Goal: Task Accomplishment & Management: Manage account settings

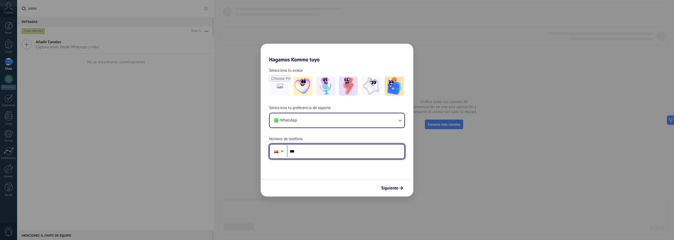
click at [309, 151] on input "***" at bounding box center [345, 151] width 117 height 12
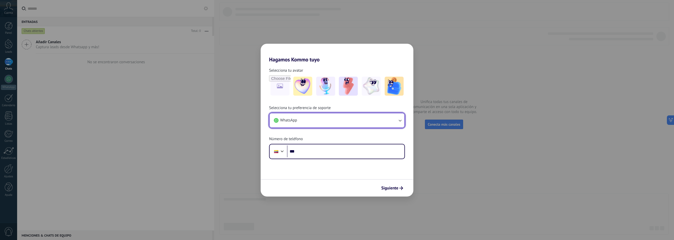
click at [400, 119] on icon "button" at bounding box center [399, 120] width 5 height 5
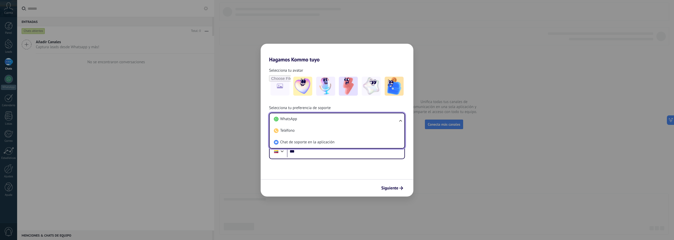
click at [400, 119] on ul "WhatsApp Teléfono Chat de soporte en la aplicación" at bounding box center [337, 131] width 136 height 36
click at [285, 119] on span "WhatsApp" at bounding box center [288, 118] width 17 height 5
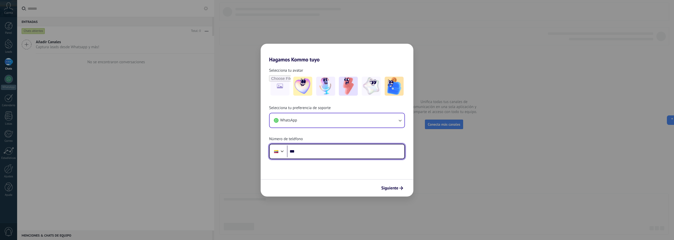
click at [311, 151] on input "***" at bounding box center [345, 151] width 117 height 12
type input "**********"
click at [392, 188] on span "Siguiente" at bounding box center [389, 188] width 17 height 4
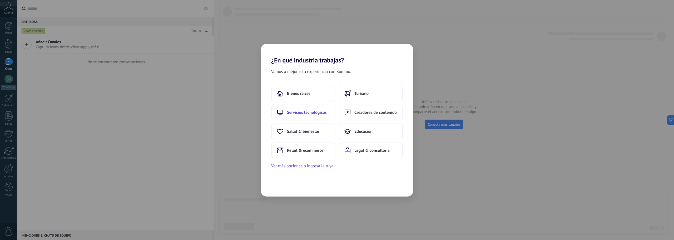
click at [322, 114] on span "Servicios tecnológicos" at bounding box center [307, 112] width 40 height 5
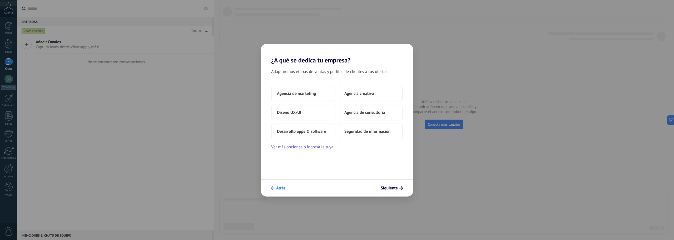
click at [271, 188] on icon "submit" at bounding box center [273, 188] width 4 height 4
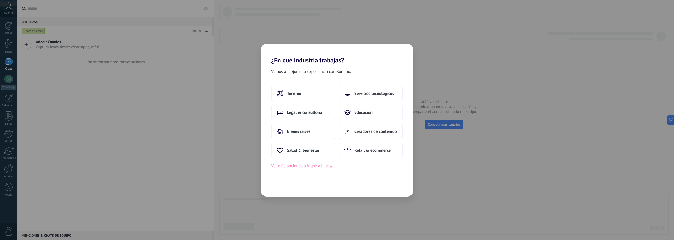
click at [300, 167] on button "Ver más opciones o ingresa la tuya" at bounding box center [302, 165] width 62 height 7
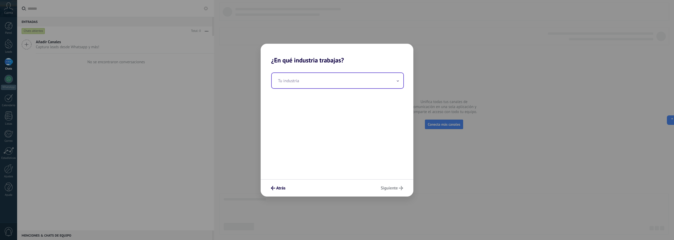
click at [308, 86] on input "text" at bounding box center [338, 80] width 132 height 15
type input "*******"
click at [393, 188] on span "Siguiente" at bounding box center [388, 188] width 17 height 4
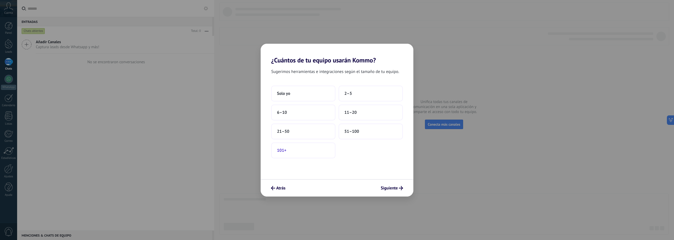
click at [281, 149] on span "101+" at bounding box center [281, 150] width 9 height 5
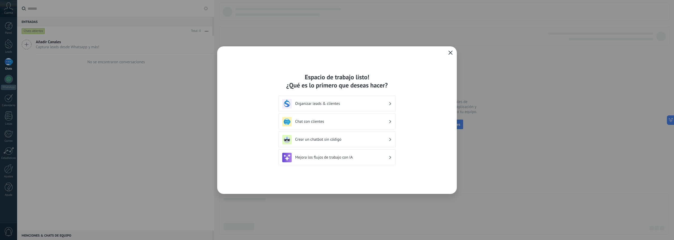
click at [388, 121] on div "Chat con clientes" at bounding box center [336, 121] width 109 height 9
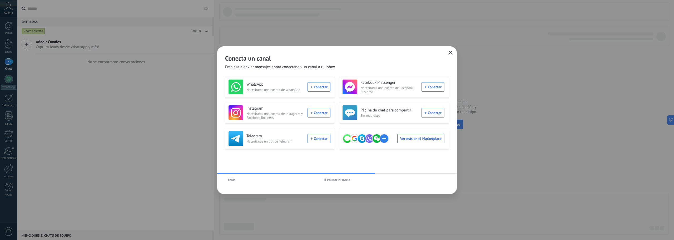
click at [333, 181] on span "Pausar historia" at bounding box center [338, 180] width 23 height 4
click at [314, 88] on div "WhatsApp Necesitarás una cuenta de WhatsApp Conectar" at bounding box center [279, 86] width 102 height 15
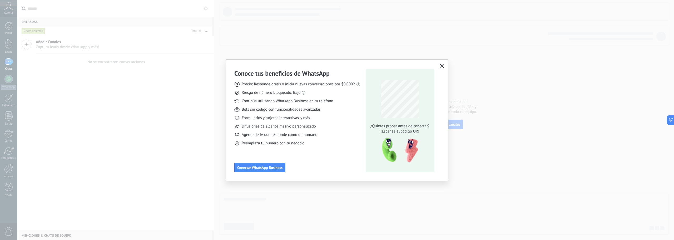
click at [442, 67] on icon "button" at bounding box center [441, 66] width 4 height 4
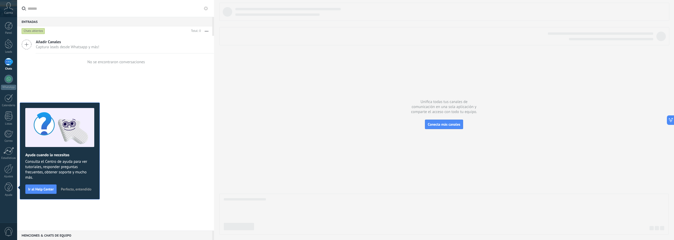
click at [75, 188] on span "Perfecto, entendido" at bounding box center [76, 189] width 31 height 4
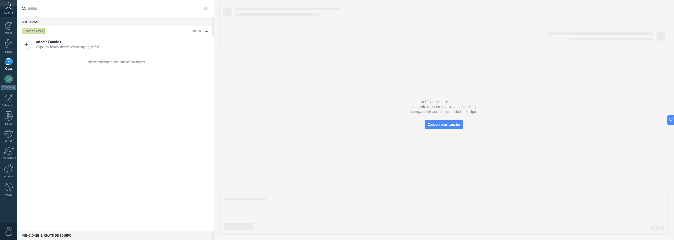
click at [13, 4] on icon at bounding box center [8, 6] width 9 height 8
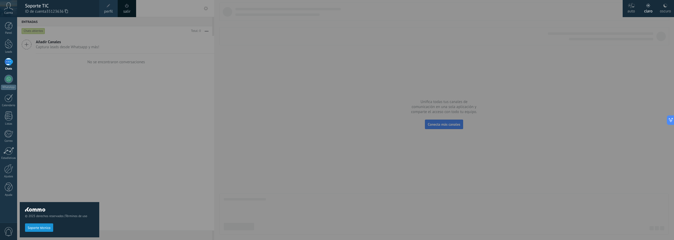
click at [88, 107] on div "© 2025 derechos reservados | Términos de uso Soporte técnico" at bounding box center [59, 128] width 79 height 223
drag, startPoint x: 197, startPoint y: 139, endPoint x: 213, endPoint y: 142, distance: 15.5
click at [203, 139] on div at bounding box center [354, 120] width 674 height 240
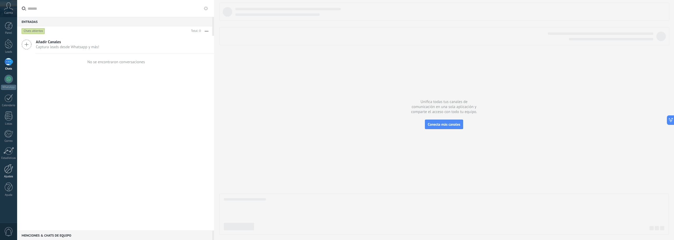
click at [7, 173] on div at bounding box center [8, 168] width 9 height 9
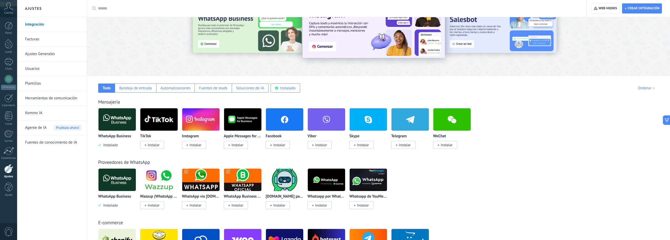
scroll to position [53, 0]
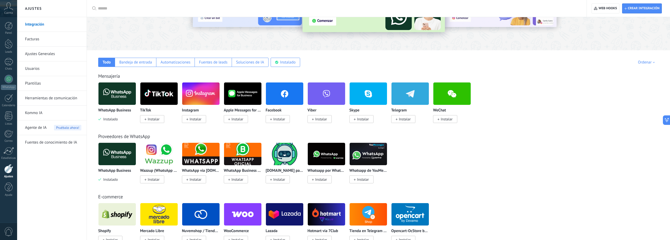
click at [121, 161] on img at bounding box center [116, 154] width 37 height 26
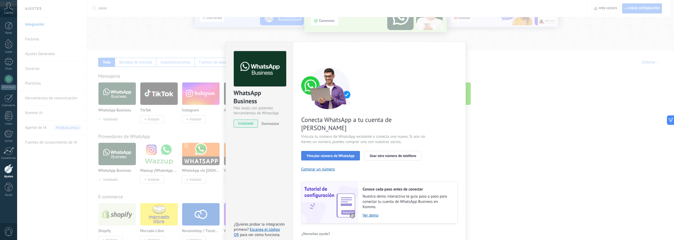
click at [329, 154] on span "Vincular número de WhatsApp" at bounding box center [331, 156] width 48 height 4
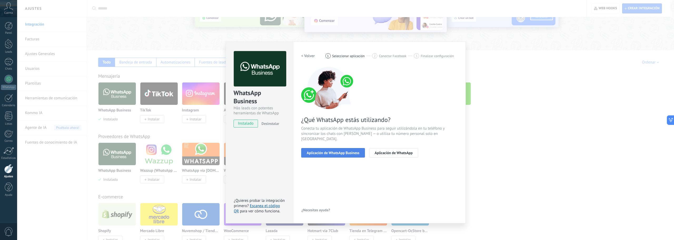
click at [328, 151] on span "Aplicación de WhatsApp Business" at bounding box center [333, 153] width 53 height 4
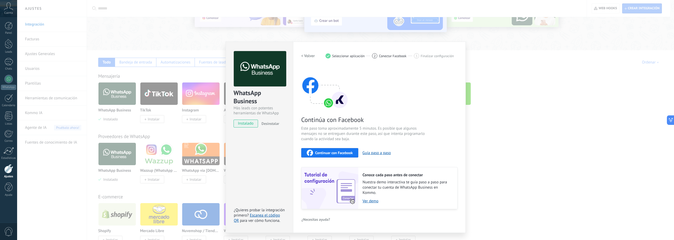
click at [265, 124] on span "Desinstalar" at bounding box center [270, 123] width 18 height 5
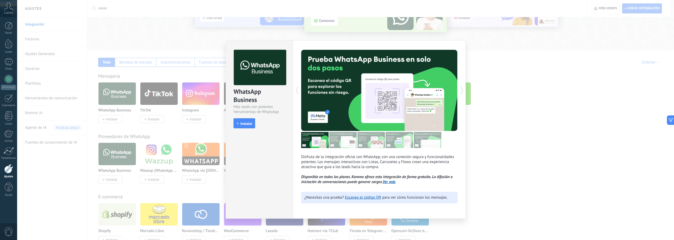
click at [157, 52] on div "WhatsApp Business Más leads con potentes herramientas de WhatsApp install Insta…" at bounding box center [345, 120] width 656 height 240
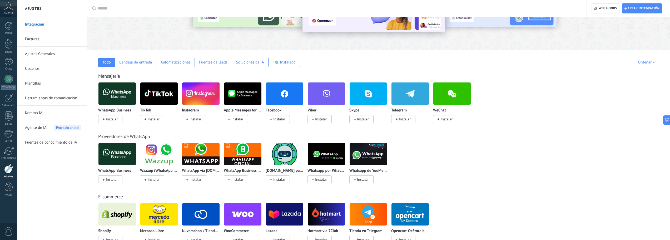
click at [280, 167] on div "ChatArchitect.com para WhatsApp Instalar" at bounding box center [284, 161] width 38 height 39
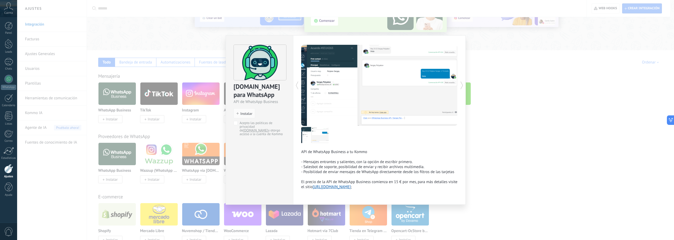
drag, startPoint x: 516, startPoint y: 197, endPoint x: 508, endPoint y: 189, distance: 11.0
click at [515, 192] on div "ChatArchitect.com para WhatsApp API de WhatsApp Business install Instalar Acept…" at bounding box center [345, 120] width 656 height 240
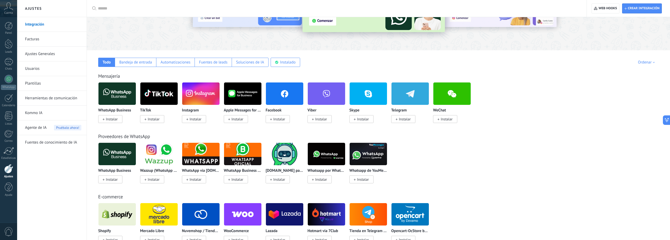
click at [245, 154] on img at bounding box center [242, 154] width 37 height 26
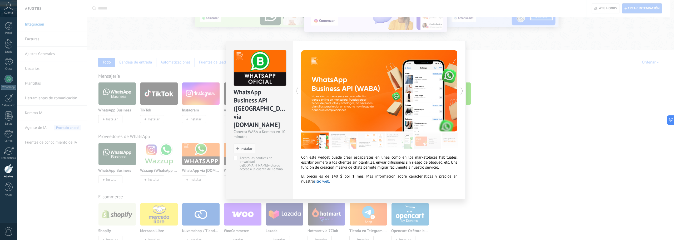
click at [530, 101] on div "WhatsApp Business API (WABA) via Radist.Online Conecta WABA a Kommo en 10 minut…" at bounding box center [345, 120] width 656 height 240
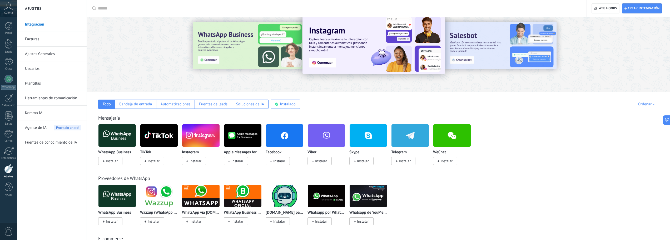
scroll to position [0, 0]
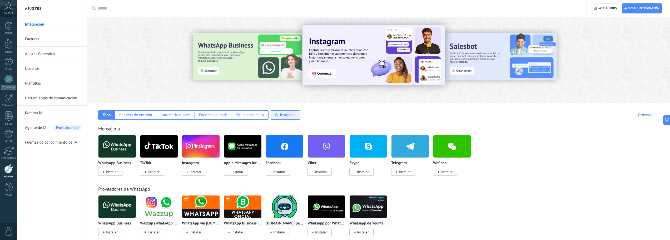
click at [287, 114] on div "Instalado" at bounding box center [288, 114] width 16 height 5
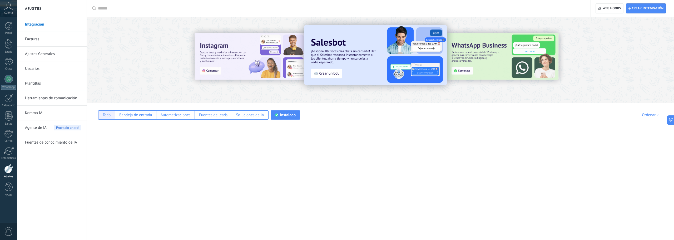
click at [107, 118] on div "Todo" at bounding box center [106, 114] width 17 height 9
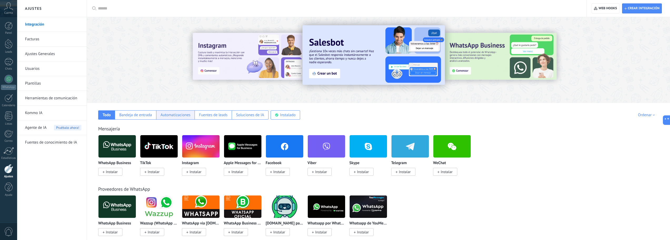
click at [171, 113] on div "Automatizaciones" at bounding box center [175, 114] width 30 height 5
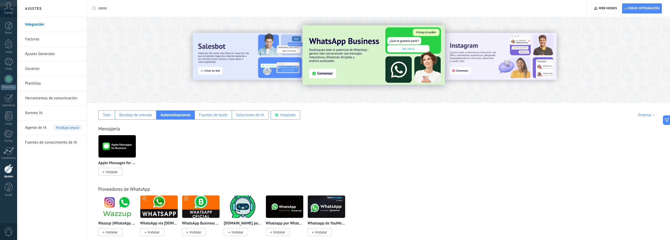
scroll to position [26, 0]
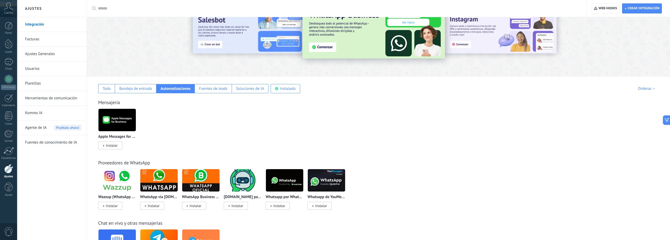
click at [131, 187] on img at bounding box center [116, 180] width 37 height 26
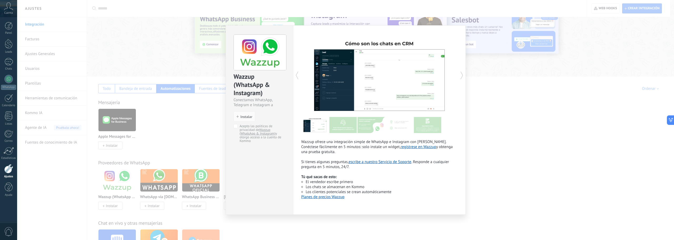
click at [508, 126] on div "Wazzup (WhatsApp & Instagram) Conectamos WhatsApp, Telegram e Instagram a Kommo…" at bounding box center [345, 120] width 656 height 240
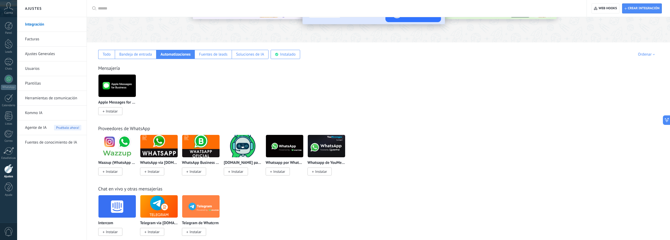
scroll to position [53, 0]
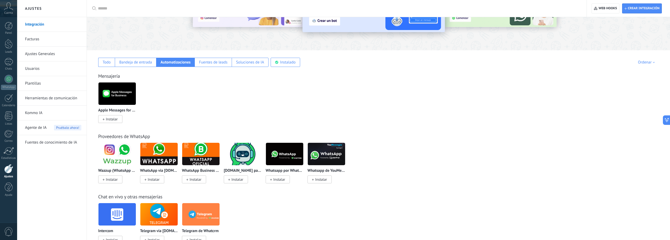
click at [202, 160] on img at bounding box center [200, 154] width 37 height 26
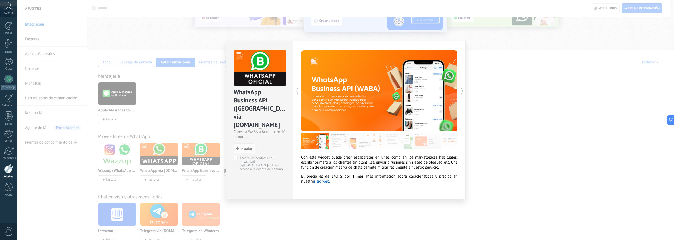
click at [514, 89] on div "WhatsApp Business API (WABA) via Radist.Online Conecta WABA a Kommo en 10 minut…" at bounding box center [345, 120] width 656 height 240
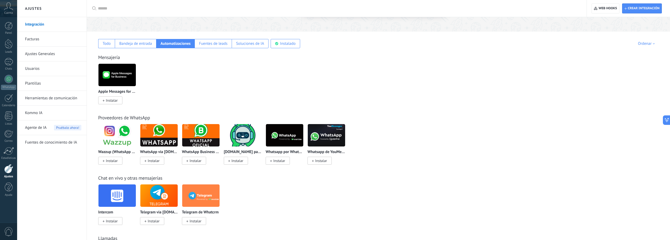
scroll to position [79, 0]
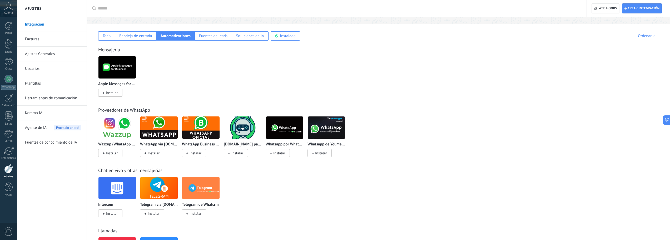
click at [341, 128] on img at bounding box center [326, 128] width 37 height 26
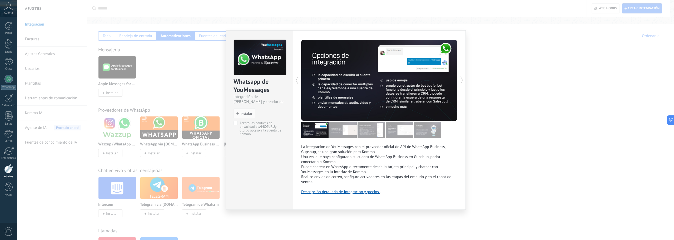
click at [645, 97] on div "Whatsapp de YouMessages Integración de Whatsapp y creador de bots install Insta…" at bounding box center [345, 120] width 656 height 240
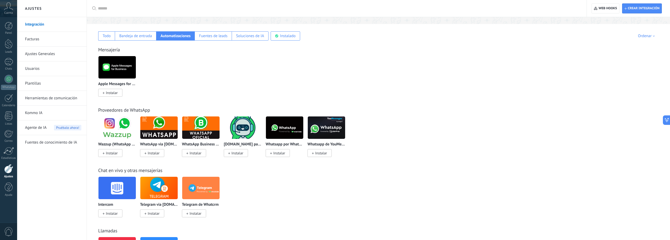
click at [283, 131] on img at bounding box center [284, 128] width 37 height 26
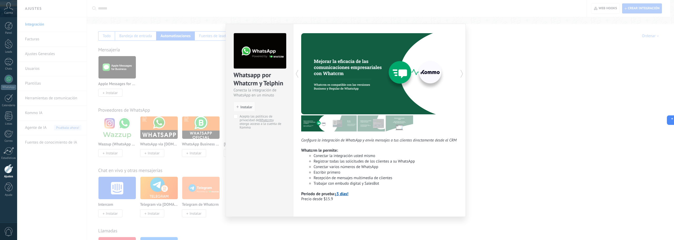
click at [523, 123] on div "Whatsapp por Whatcrm y Telphin Conecta la integración de WhatsApp en un minuto …" at bounding box center [345, 120] width 656 height 240
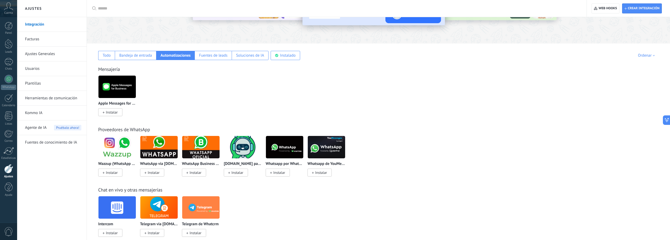
scroll to position [53, 0]
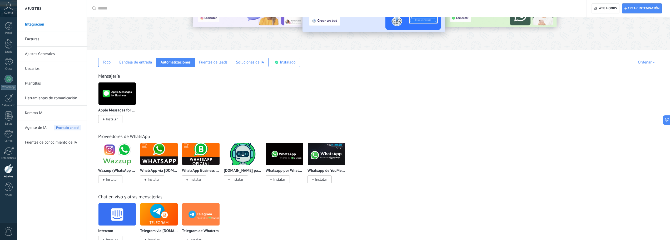
click at [116, 94] on img at bounding box center [116, 94] width 37 height 26
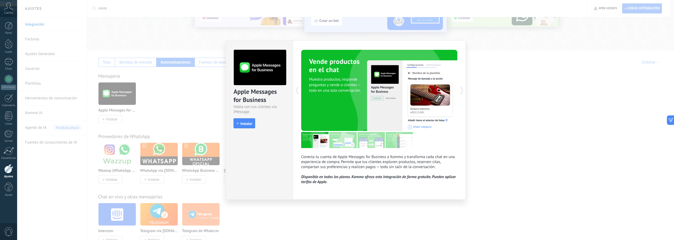
click at [519, 120] on div "Apple Messages for Business Habla con tus clientes vía iMessage install Instala…" at bounding box center [345, 120] width 656 height 240
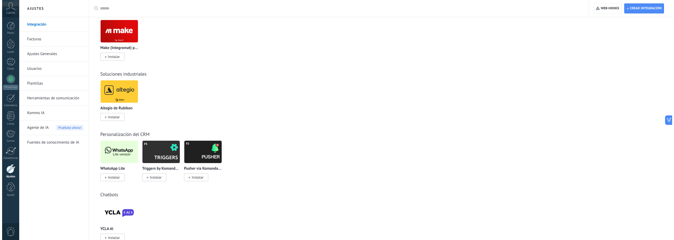
scroll to position [553, 0]
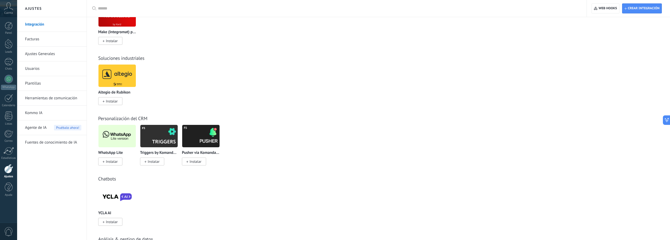
click at [124, 134] on img at bounding box center [116, 136] width 37 height 26
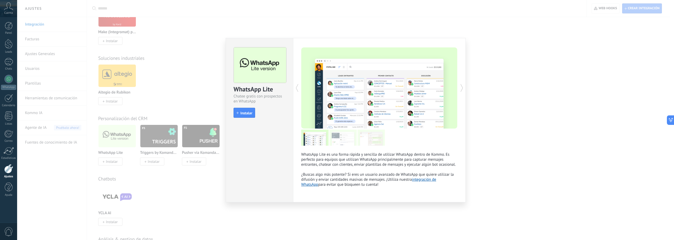
click at [248, 113] on span "Instalar" at bounding box center [246, 113] width 12 height 4
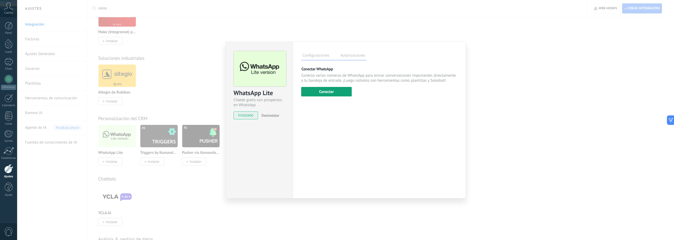
click at [327, 95] on button "Conectar" at bounding box center [326, 91] width 51 height 9
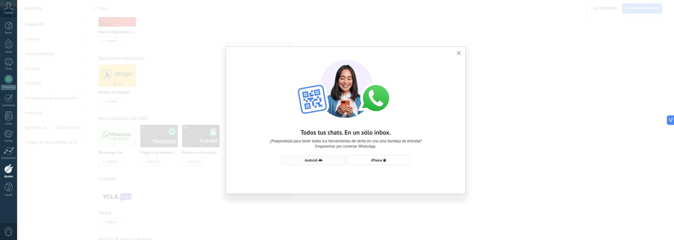
click at [309, 162] on span "Android" at bounding box center [310, 160] width 12 height 4
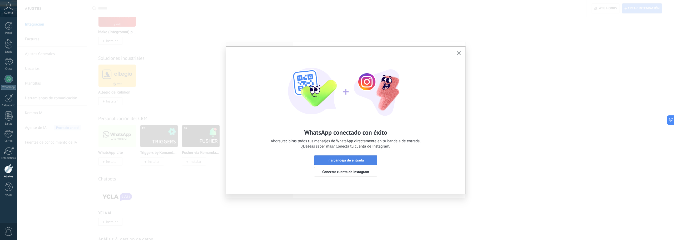
click at [349, 161] on span "Ir a bandeja de entrada" at bounding box center [345, 160] width 36 height 4
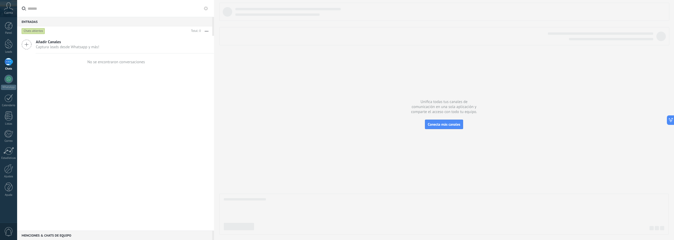
click at [10, 62] on div at bounding box center [8, 62] width 8 height 8
click at [9, 83] on link "WhatsApp" at bounding box center [8, 82] width 17 height 15
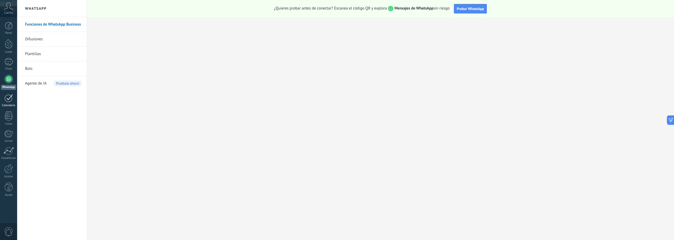
click at [10, 98] on div at bounding box center [8, 98] width 8 height 8
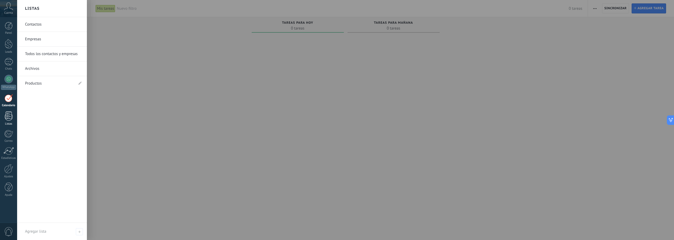
click at [9, 122] on link "Listas" at bounding box center [8, 118] width 17 height 14
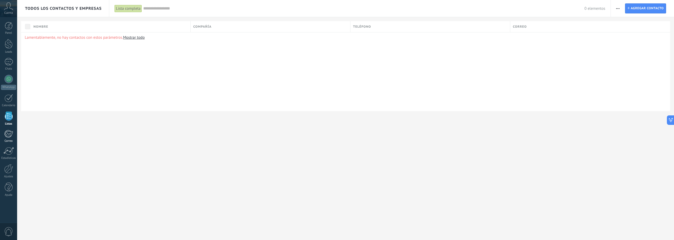
click at [4, 134] on link "Correo" at bounding box center [8, 136] width 17 height 13
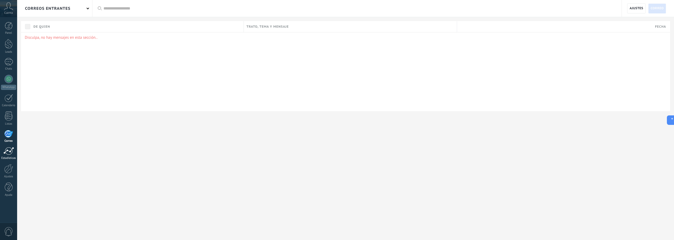
click at [11, 153] on div at bounding box center [8, 151] width 11 height 8
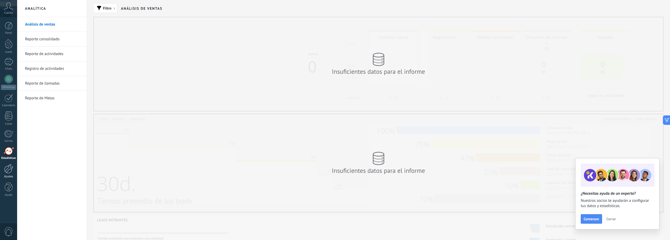
click at [10, 173] on link "Ajustes" at bounding box center [8, 171] width 17 height 14
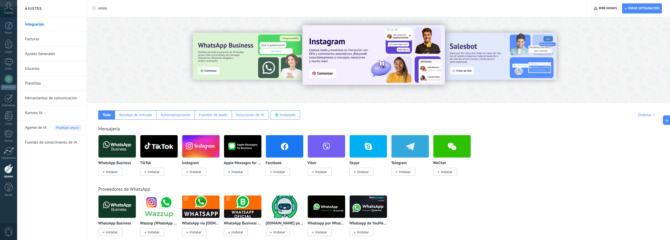
click at [41, 56] on link "Ajustes Generales" at bounding box center [53, 54] width 56 height 15
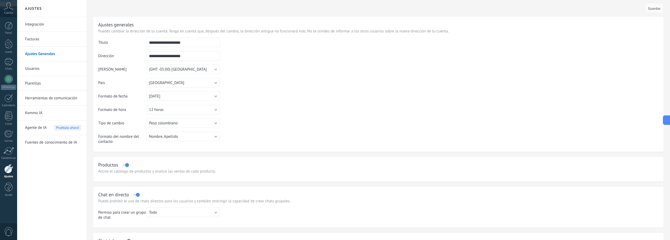
drag, startPoint x: 189, startPoint y: 41, endPoint x: 82, endPoint y: 41, distance: 107.1
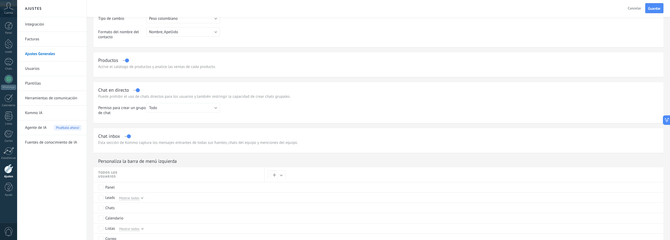
scroll to position [105, 0]
type input "**********"
click at [127, 60] on label at bounding box center [126, 59] width 6 height 0
click at [170, 104] on button "Todo" at bounding box center [183, 106] width 74 height 9
click at [171, 105] on span "Todo" at bounding box center [180, 106] width 75 height 5
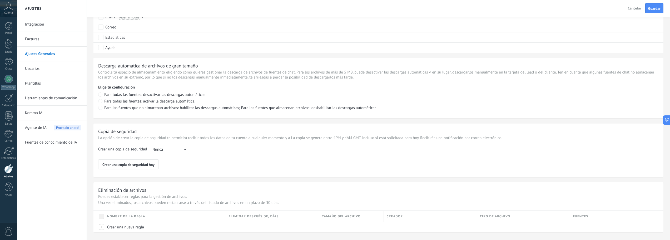
scroll to position [325, 0]
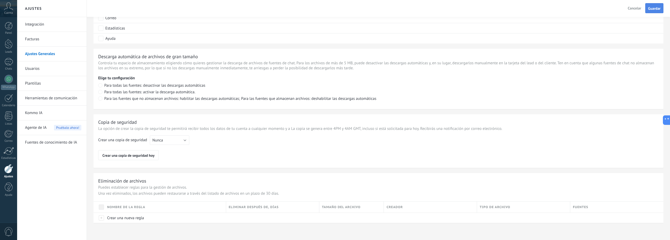
click at [657, 10] on span "Guardar" at bounding box center [654, 9] width 12 height 4
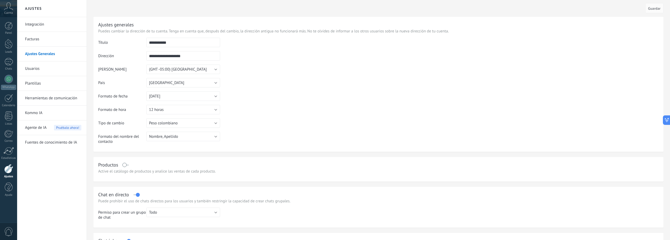
click at [48, 101] on link "Herramientas de comunicación" at bounding box center [53, 98] width 56 height 15
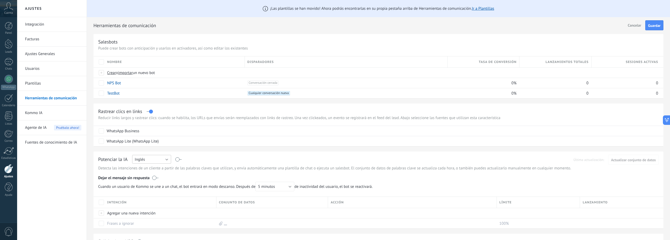
click at [167, 159] on button "Inglés" at bounding box center [151, 159] width 39 height 9
click at [146, 176] on span "Español" at bounding box center [149, 177] width 40 height 5
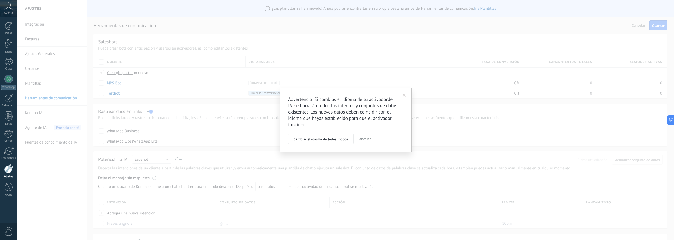
drag, startPoint x: 320, startPoint y: 139, endPoint x: 312, endPoint y: 152, distance: 14.6
click at [320, 139] on span "Cambiar el idioma de todos modos" at bounding box center [320, 139] width 54 height 4
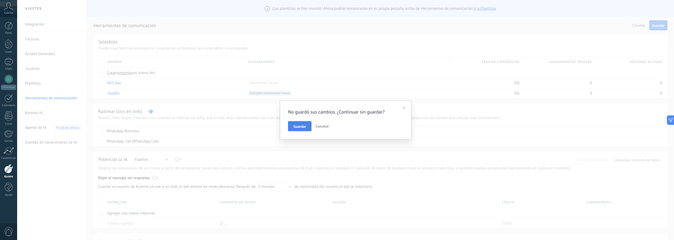
click at [293, 128] on button "Guardar" at bounding box center [299, 126] width 23 height 10
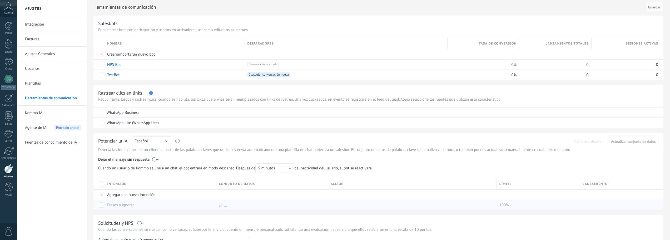
scroll to position [26, 0]
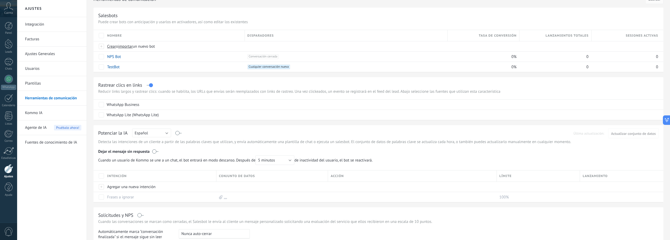
click at [177, 133] on label at bounding box center [178, 133] width 6 height 0
click at [182, 133] on div "Potenciar la IA Rusa Inglés Español Portugués Indonesio Turco Español" at bounding box center [378, 133] width 560 height 7
click at [155, 153] on label at bounding box center [155, 151] width 6 height 5
click at [156, 151] on label at bounding box center [155, 151] width 6 height 5
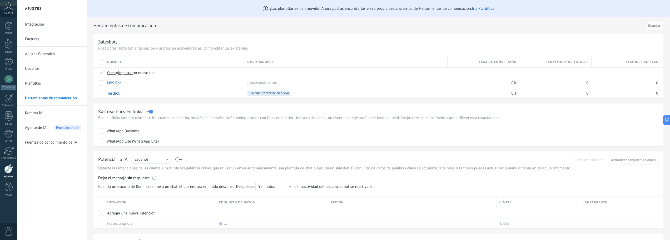
click at [34, 37] on link "Facturas" at bounding box center [53, 39] width 56 height 15
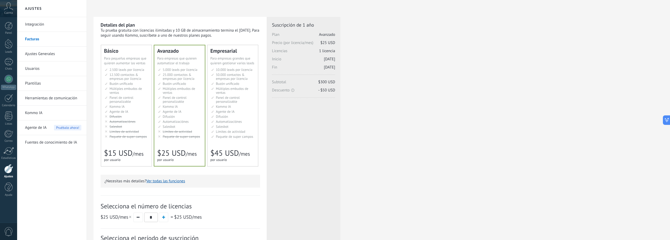
click at [144, 126] on li "Salesbot Salesbot Salesbot Salesbot Salesbot Salesbot Salesbot" at bounding box center [127, 126] width 44 height 4
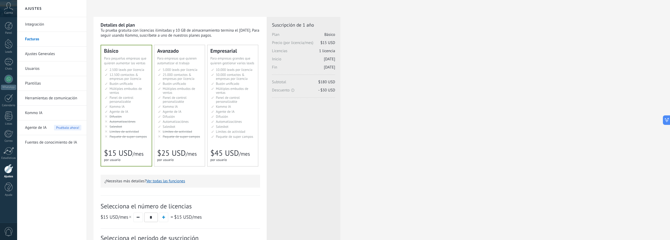
click at [187, 124] on ul "5.000 сделок на место 5.000 leads per seat 5.000 leads por licencia 添加线索和联系人 5.…" at bounding box center [180, 103] width 44 height 71
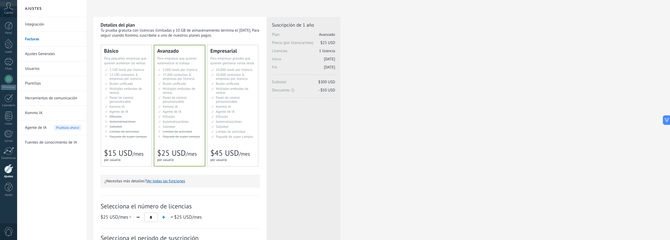
click at [137, 142] on div "Básico Для увеличения продаж в малом бизнесе For small businesses that want to …" at bounding box center [126, 105] width 51 height 121
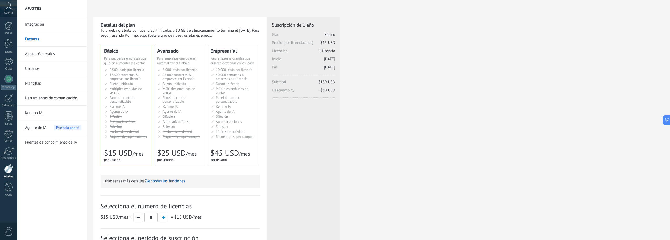
click at [56, 95] on link "Herramientas de comunicación" at bounding box center [53, 98] width 56 height 15
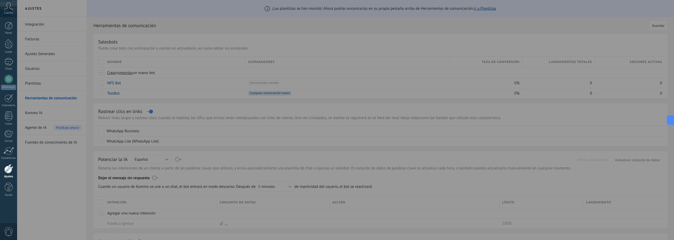
click at [177, 128] on div at bounding box center [354, 120] width 674 height 240
click at [40, 96] on div at bounding box center [354, 120] width 674 height 240
click at [34, 83] on div at bounding box center [354, 120] width 674 height 240
click at [490, 10] on div at bounding box center [354, 120] width 674 height 240
click at [525, 8] on div at bounding box center [354, 120] width 674 height 240
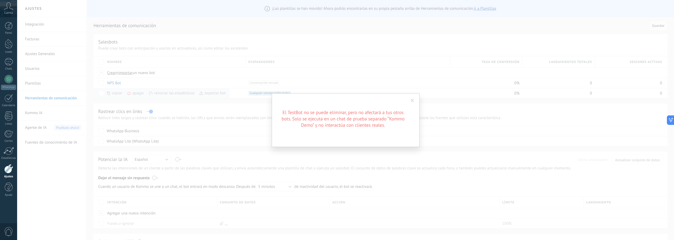
click at [413, 100] on span at bounding box center [411, 101] width 3 height 4
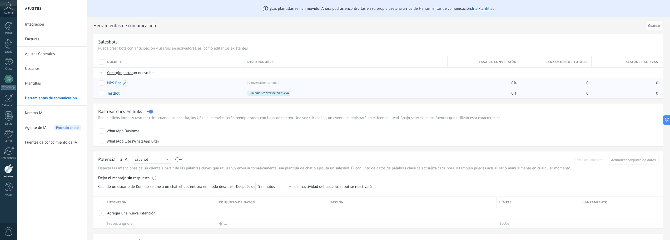
click at [109, 84] on link "NPS Bot" at bounding box center [114, 83] width 14 height 5
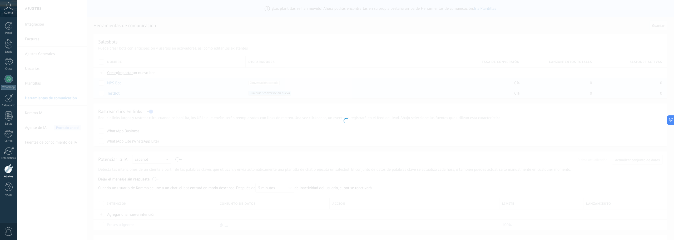
type input "*******"
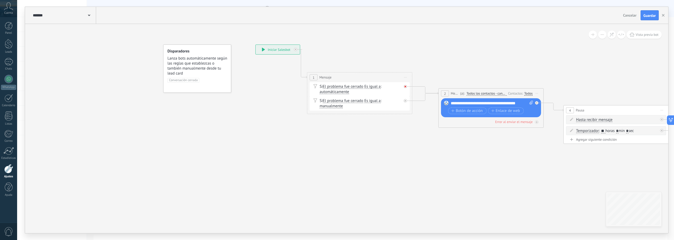
click at [406, 85] on div at bounding box center [404, 86] width 3 height 3
click at [0, 0] on icon at bounding box center [0, 0] width 0 height 0
click at [404, 76] on span "Iniciar vista previa aquí" at bounding box center [405, 77] width 8 height 8
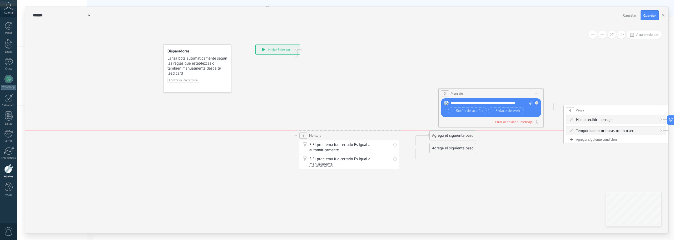
drag, startPoint x: 373, startPoint y: 76, endPoint x: 356, endPoint y: 134, distance: 60.7
click at [363, 137] on div "1 Mensaje ******* Iniciar vista previa aquí" at bounding box center [349, 135] width 105 height 10
click at [297, 49] on div at bounding box center [295, 49] width 3 height 3
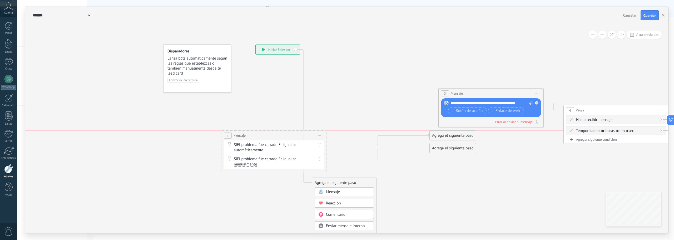
drag, startPoint x: 326, startPoint y: 138, endPoint x: 250, endPoint y: 137, distance: 75.3
click at [250, 137] on div "1 Mensaje ******* Iniciar vista previa aquí" at bounding box center [273, 135] width 105 height 10
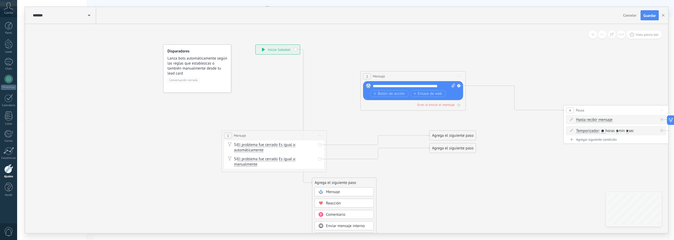
drag, startPoint x: 472, startPoint y: 92, endPoint x: 393, endPoint y: 77, distance: 80.3
click at [395, 74] on div "2 Mensaje ******* (a): Todos los contactos - canales seleccionados Todos los co…" at bounding box center [412, 76] width 105 height 10
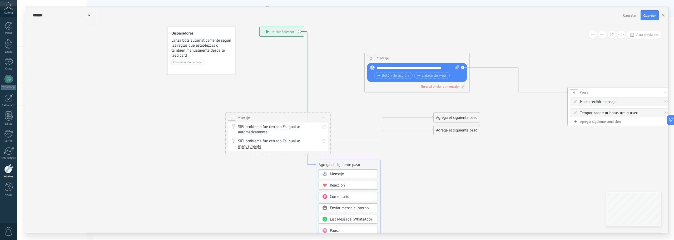
drag, startPoint x: 309, startPoint y: 183, endPoint x: 316, endPoint y: 160, distance: 23.2
click at [316, 160] on icon at bounding box center [307, 99] width 17 height 134
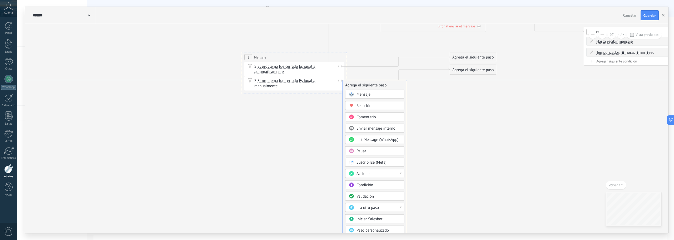
drag, startPoint x: 385, startPoint y: 105, endPoint x: 395, endPoint y: 88, distance: 19.4
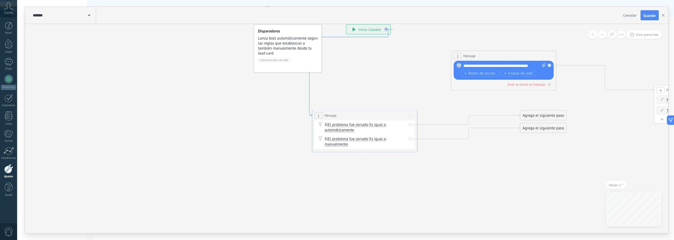
drag, startPoint x: 239, startPoint y: 109, endPoint x: 289, endPoint y: 99, distance: 51.2
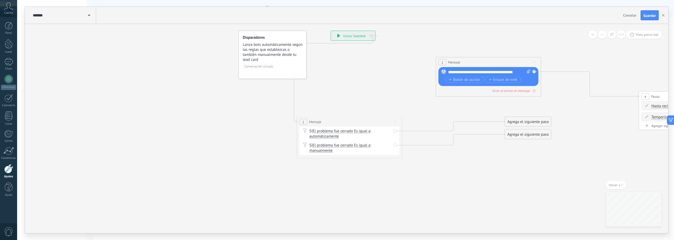
click at [297, 122] on div "1 Mensaje ******* Iniciar vista previa aquí Si El problema fue cerrado El probl…" at bounding box center [349, 138] width 105 height 42
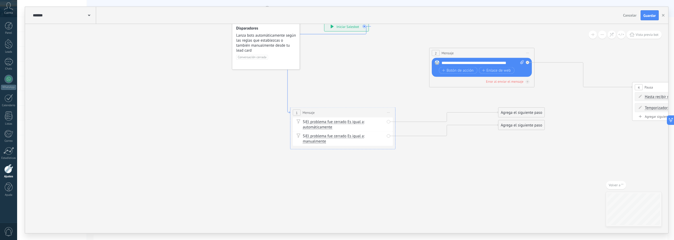
drag, startPoint x: 296, startPoint y: 121, endPoint x: 295, endPoint y: 114, distance: 6.9
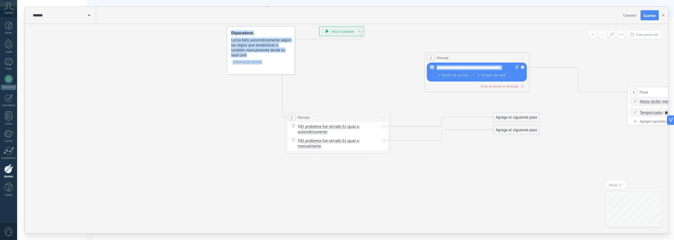
click at [384, 117] on icon at bounding box center [383, 117] width 3 height 1
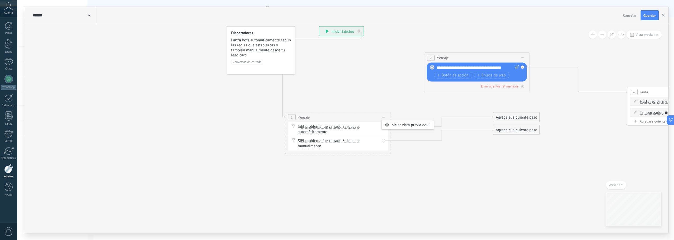
click at [378, 117] on div "1 Mensaje ******* Iniciar vista previa aquí" at bounding box center [337, 117] width 105 height 10
click at [359, 30] on icon at bounding box center [359, 31] width 2 height 2
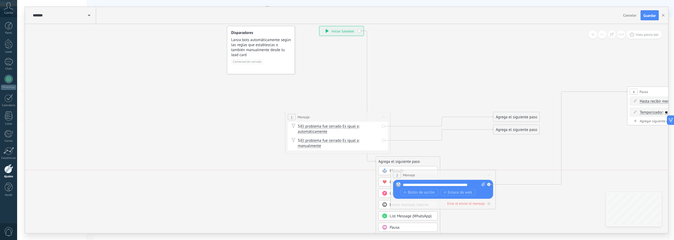
drag, startPoint x: 458, startPoint y: 56, endPoint x: 424, endPoint y: 171, distance: 120.1
click at [424, 171] on div "2 Mensaje ******* (a): Todos los contactos - canales seleccionados Todos los co…" at bounding box center [442, 175] width 105 height 10
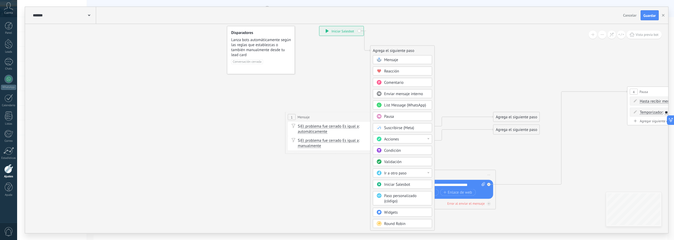
drag, startPoint x: 420, startPoint y: 214, endPoint x: 416, endPoint y: 47, distance: 166.6
click at [416, 48] on div "Agrega el siguiente paso" at bounding box center [402, 50] width 64 height 9
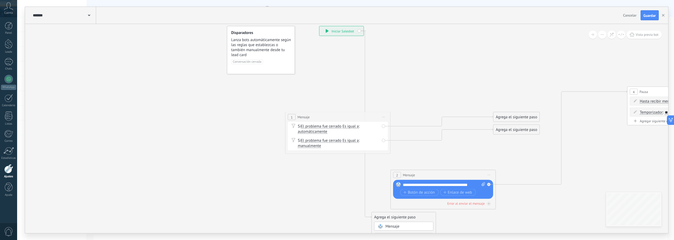
click at [360, 32] on div "**********" at bounding box center [341, 30] width 44 height 9
drag, startPoint x: 361, startPoint y: 30, endPoint x: 356, endPoint y: 32, distance: 5.6
click at [356, 32] on div "**********" at bounding box center [339, 30] width 44 height 9
click at [381, 117] on span "Iniciar vista previa aquí" at bounding box center [383, 117] width 8 height 8
click at [347, 115] on div "1 Mensaje ******* Iniciar vista previa aquí" at bounding box center [337, 117] width 105 height 10
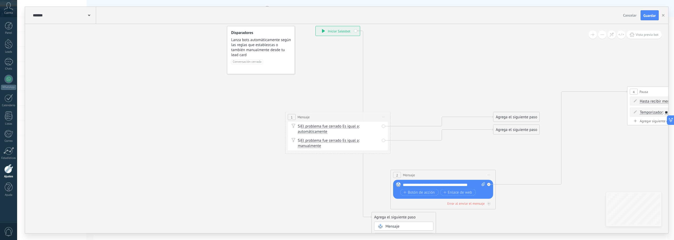
click at [618, 14] on div "******* NPS Bot Cancelar Actualización Cancelar Guardar" at bounding box center [346, 15] width 643 height 17
click at [628, 14] on span "Cancelar" at bounding box center [629, 15] width 13 height 5
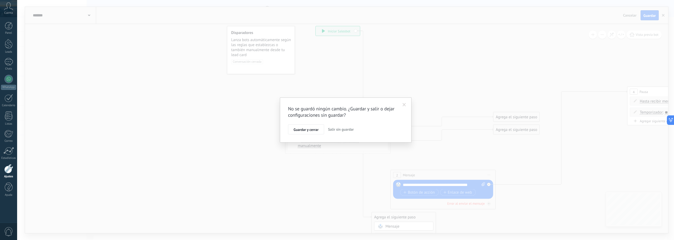
click at [334, 128] on span "Salir sin guardar" at bounding box center [341, 129] width 26 height 5
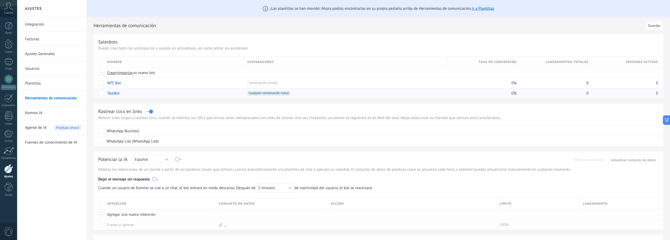
click at [112, 94] on link "TestBot" at bounding box center [113, 93] width 12 height 5
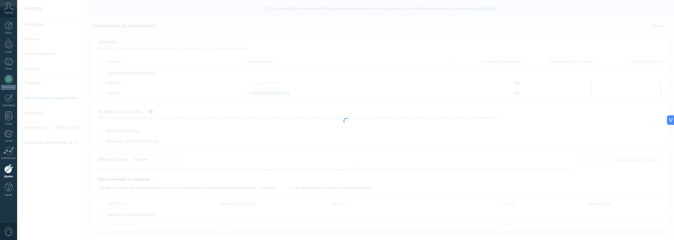
type input "*******"
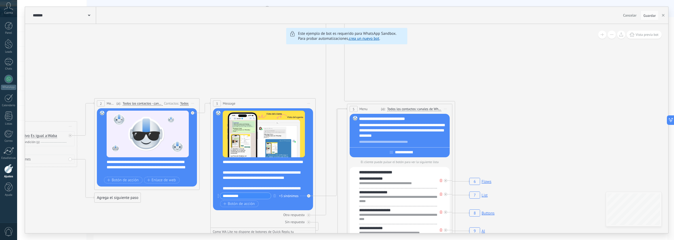
click at [90, 14] on span at bounding box center [89, 14] width 2 height 5
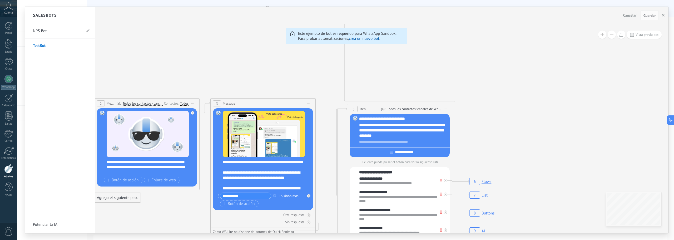
click at [89, 14] on div "Salesbots" at bounding box center [60, 15] width 70 height 17
click at [225, 65] on div at bounding box center [346, 120] width 643 height 226
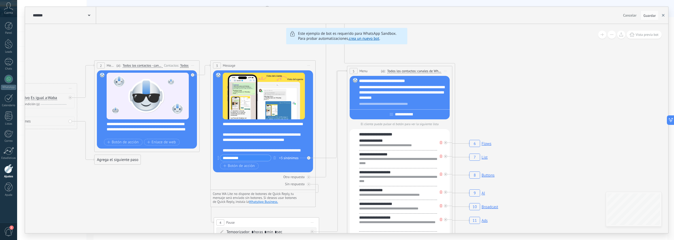
click at [663, 16] on icon "button" at bounding box center [662, 15] width 3 height 3
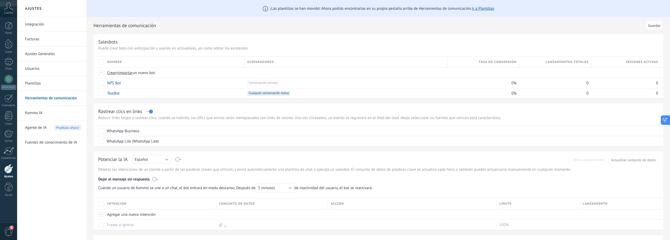
click at [667, 118] on icon at bounding box center [665, 120] width 6 height 6
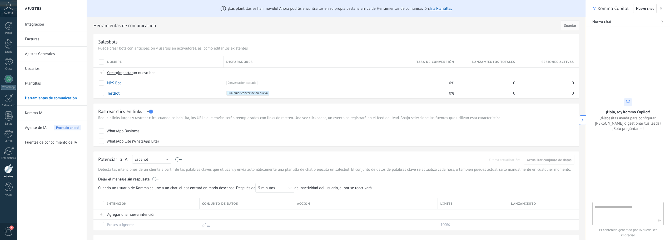
click at [584, 121] on icon at bounding box center [582, 120] width 4 height 4
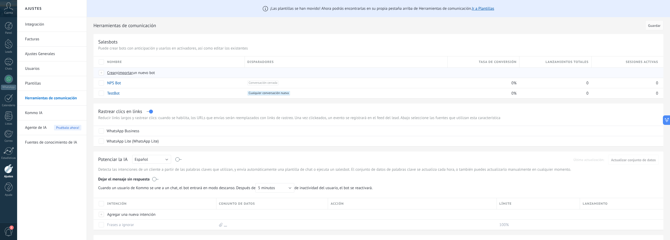
click at [111, 73] on span "Crear" at bounding box center [111, 72] width 9 height 5
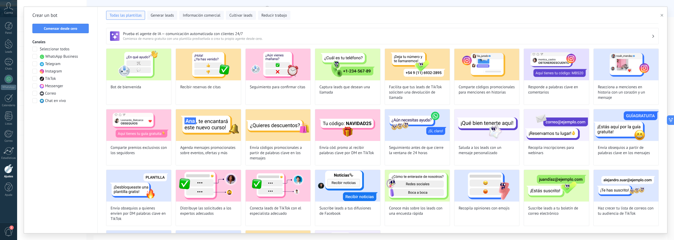
click at [249, 39] on span "Comienza de manera gratuita con una plantilla prediseñada o crea tu propio agen…" at bounding box center [387, 38] width 528 height 4
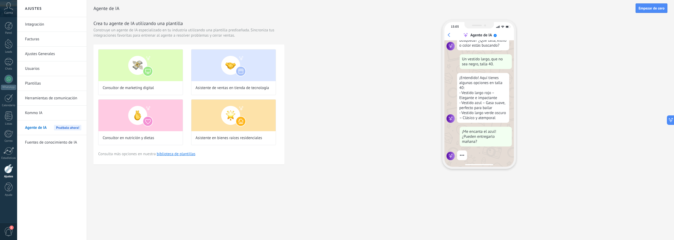
scroll to position [53, 0]
click at [42, 112] on link "Kommo IA" at bounding box center [53, 113] width 56 height 15
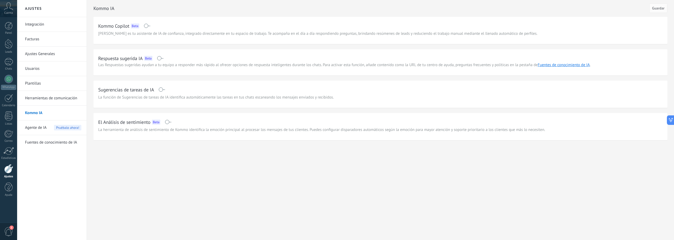
click at [40, 99] on link "Herramientas de comunicación" at bounding box center [53, 98] width 56 height 15
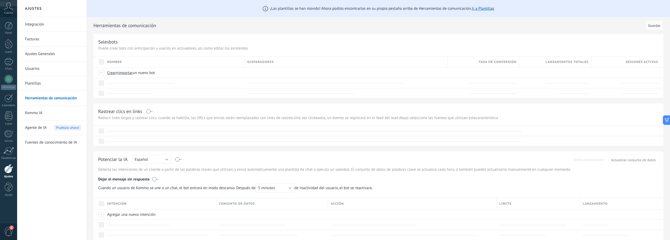
click at [36, 85] on link "Plantillas" at bounding box center [53, 83] width 56 height 15
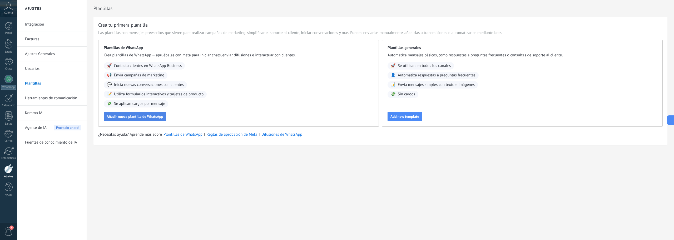
click at [123, 115] on span "Añadir nueva plantilla de WhatsApp" at bounding box center [135, 116] width 57 height 4
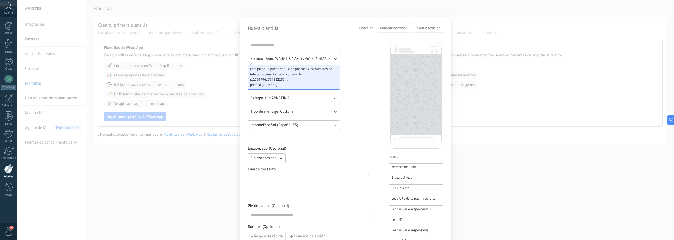
click at [335, 58] on icon "button" at bounding box center [334, 58] width 5 height 5
click at [334, 59] on li "Kommo Demo WABA ID: 122097961754382252" at bounding box center [291, 58] width 95 height 9
click at [333, 98] on icon "button" at bounding box center [334, 98] width 5 height 5
click at [333, 98] on li "UTILITY" at bounding box center [291, 98] width 95 height 9
click at [334, 111] on icon "button" at bounding box center [334, 111] width 5 height 5
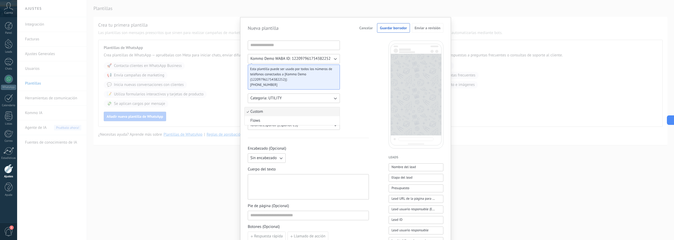
click at [333, 111] on li "Custom" at bounding box center [291, 111] width 95 height 9
click at [172, 159] on div "Nueva plantilla Cancelar Guardar borrador Enviar a revisión Kommo Demo WABA ID:…" at bounding box center [345, 120] width 656 height 240
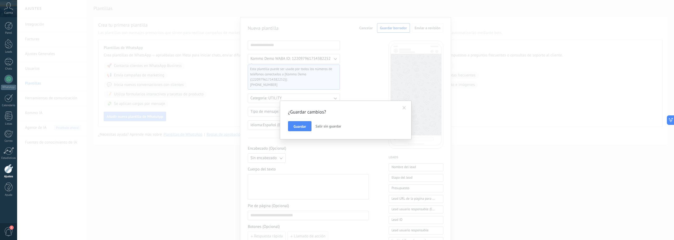
click at [320, 125] on span "Salir sin guardar" at bounding box center [328, 126] width 26 height 5
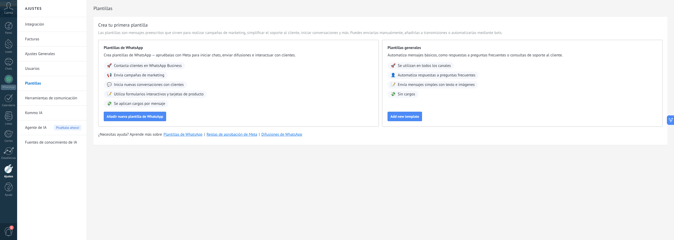
click at [44, 130] on span "Agente de IA" at bounding box center [36, 127] width 22 height 15
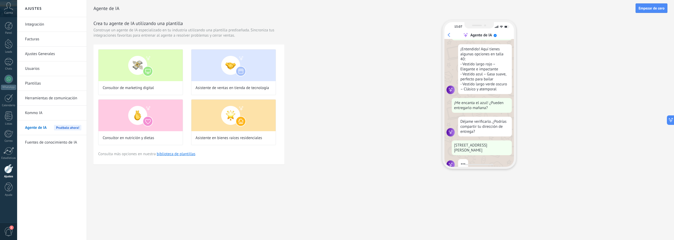
scroll to position [89, 0]
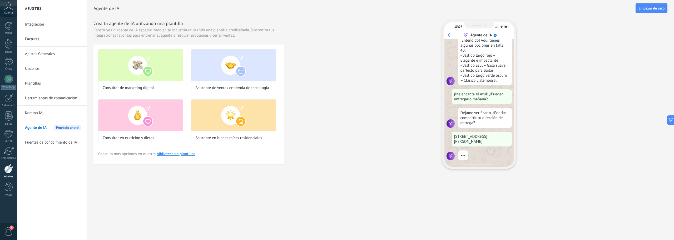
click at [27, 112] on link "Kommo IA" at bounding box center [53, 113] width 56 height 15
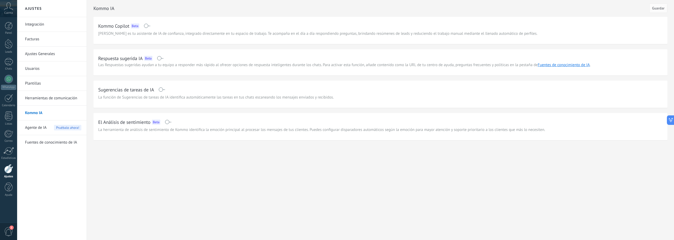
click at [46, 99] on link "Herramientas de comunicación" at bounding box center [53, 98] width 56 height 15
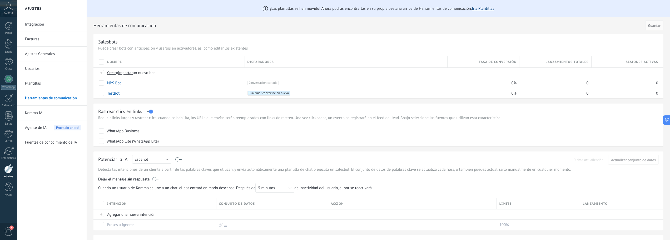
click at [488, 8] on link "Ir a Plantillas" at bounding box center [482, 8] width 22 height 5
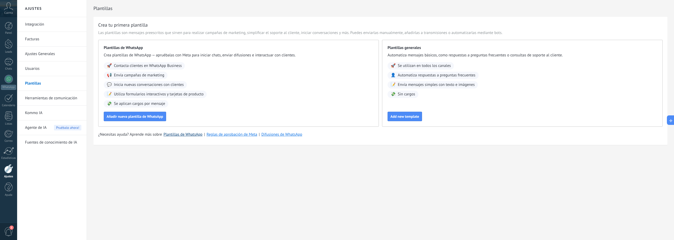
click at [184, 135] on link "Plantillas de WhatsApp" at bounding box center [182, 134] width 39 height 5
click at [188, 134] on link "Plantillas de WhatsApp" at bounding box center [182, 134] width 39 height 5
click at [44, 99] on link "Herramientas de comunicación" at bounding box center [53, 98] width 56 height 15
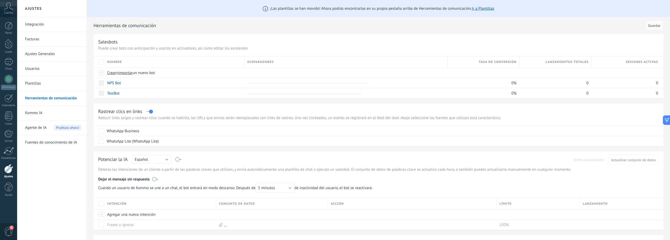
click at [44, 126] on span "Agente de IA" at bounding box center [36, 127] width 22 height 15
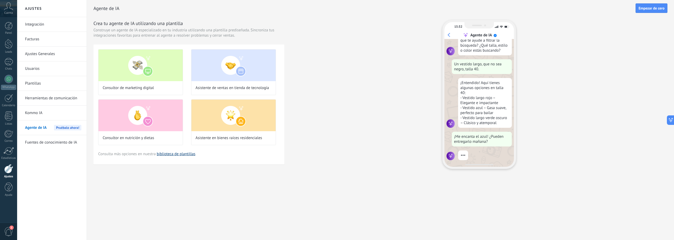
scroll to position [57, 0]
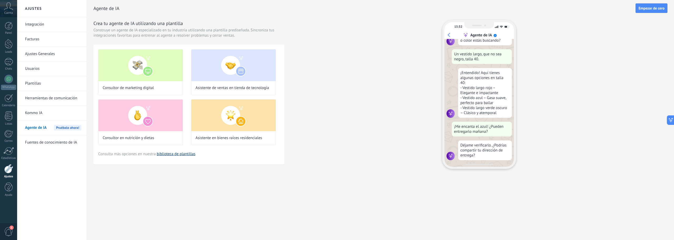
click at [187, 155] on link "biblioteca de plantillas" at bounding box center [176, 153] width 39 height 5
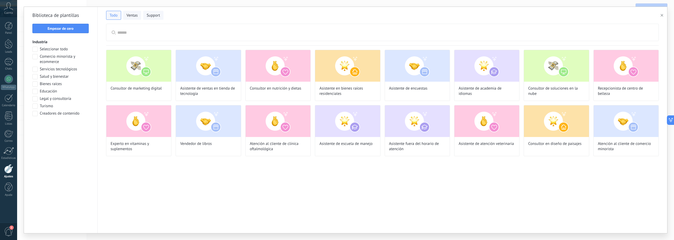
scroll to position [89, 0]
click at [35, 71] on span at bounding box center [34, 69] width 5 height 5
click at [34, 70] on span at bounding box center [34, 69] width 5 height 5
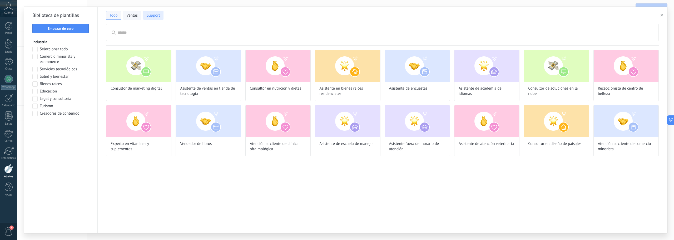
click at [151, 11] on button "Support" at bounding box center [153, 15] width 20 height 9
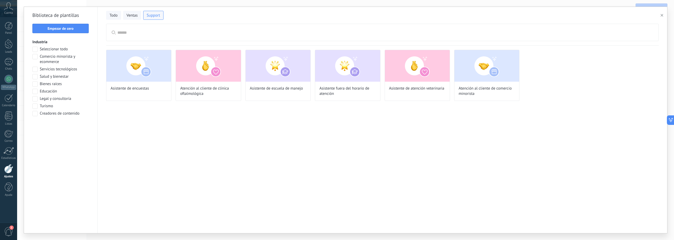
scroll to position [14, 0]
click at [127, 16] on span "Ventas" at bounding box center [132, 15] width 11 height 5
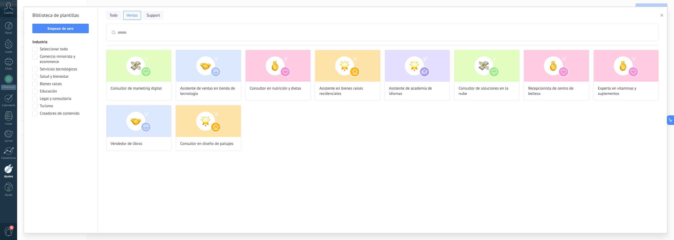
scroll to position [47, 0]
click at [205, 73] on img at bounding box center [208, 66] width 65 height 32
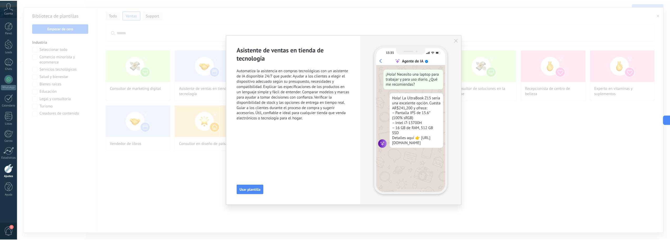
scroll to position [89, 0]
click at [253, 190] on span "Usar plantilla" at bounding box center [251, 190] width 21 height 4
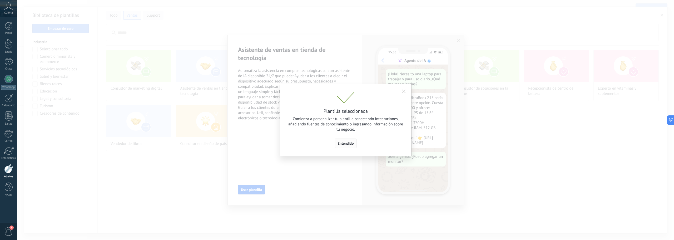
click at [343, 145] on span "Entendido" at bounding box center [346, 143] width 16 height 4
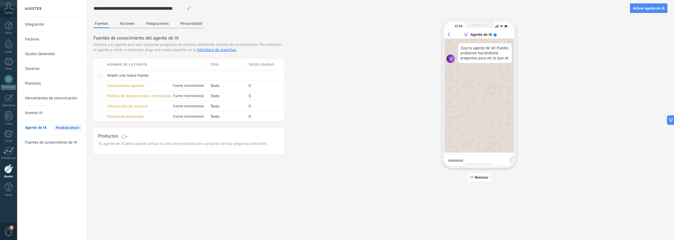
click at [126, 21] on button "Acciones" at bounding box center [126, 23] width 17 height 8
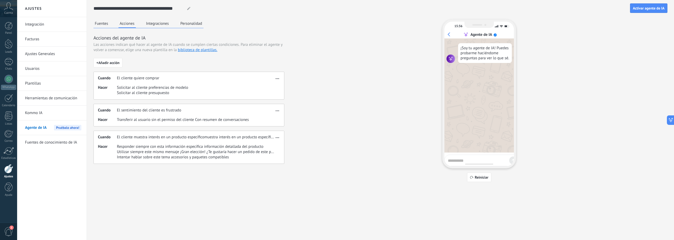
click at [105, 26] on button "Fuentes" at bounding box center [101, 23] width 16 height 8
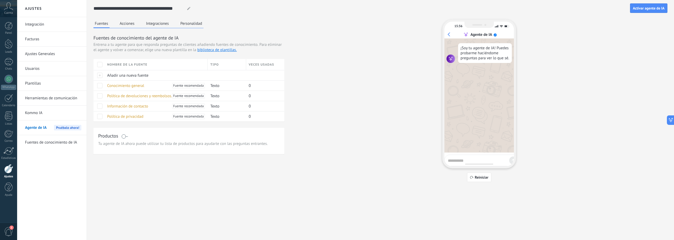
click at [154, 21] on button "Integraciones" at bounding box center [158, 23] width 26 height 8
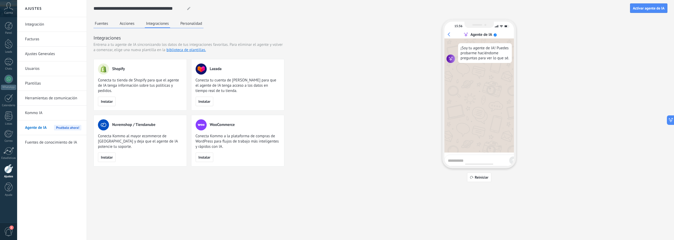
click at [185, 21] on button "Personalidad" at bounding box center [191, 23] width 24 height 8
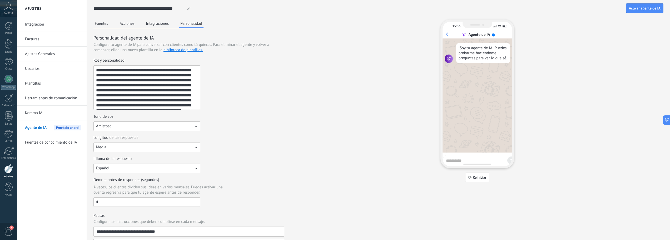
click at [101, 21] on button "Fuentes" at bounding box center [101, 23] width 16 height 8
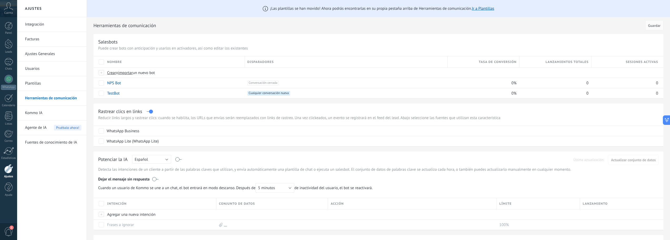
click at [37, 128] on span "Agente de IA" at bounding box center [36, 127] width 22 height 15
click at [36, 125] on span "Agente de IA" at bounding box center [36, 127] width 22 height 15
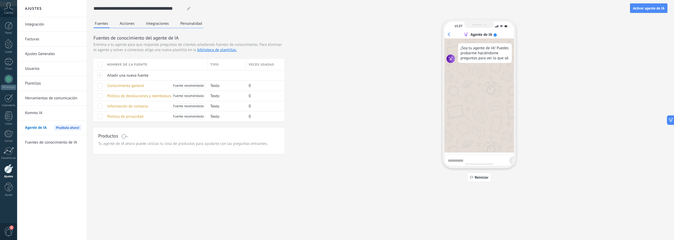
click at [76, 126] on span "Pruébalo ahora!" at bounding box center [67, 128] width 27 height 6
click at [122, 25] on button "Acciones" at bounding box center [126, 23] width 17 height 8
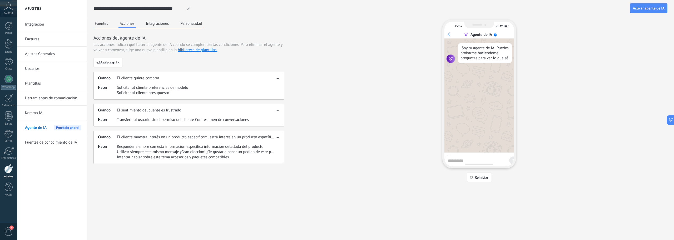
click at [149, 25] on button "Integraciones" at bounding box center [158, 23] width 26 height 8
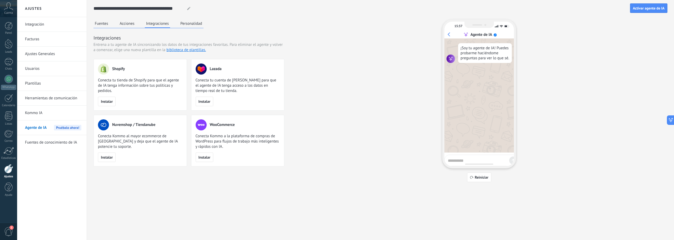
click at [189, 21] on button "Personalidad" at bounding box center [191, 23] width 24 height 8
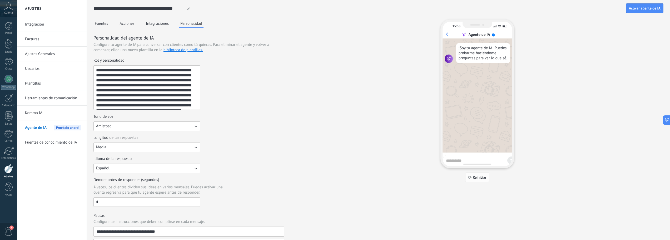
click at [478, 178] on span "Reiniciar" at bounding box center [480, 177] width 14 height 4
click at [157, 25] on button "Integraciones" at bounding box center [158, 23] width 26 height 8
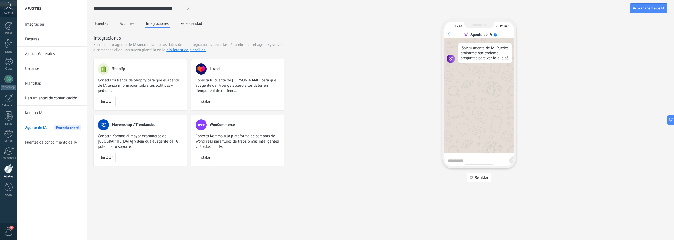
click at [188, 9] on icon at bounding box center [188, 8] width 3 height 3
click at [254, 13] on div "**********" at bounding box center [380, 8] width 574 height 17
click at [180, 51] on link "biblioteca de plantillas." at bounding box center [185, 49] width 39 height 5
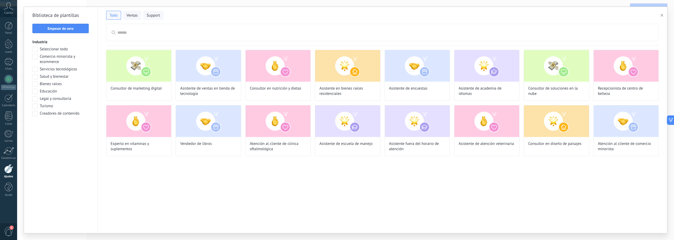
click at [68, 68] on span "Servicios tecnológicos" at bounding box center [58, 69] width 37 height 5
click at [72, 127] on span "Aplicar" at bounding box center [60, 127] width 51 height 4
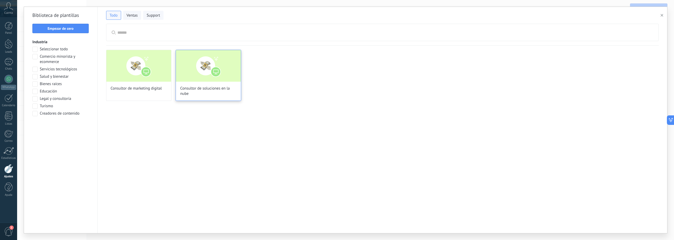
click at [192, 71] on img at bounding box center [208, 66] width 65 height 32
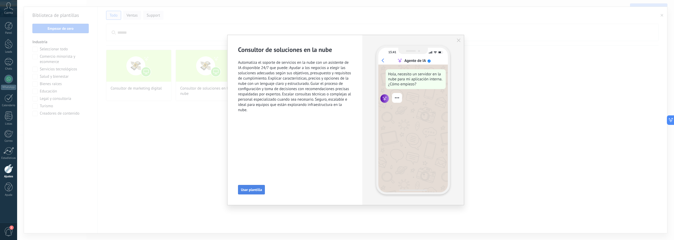
click at [255, 189] on span "Usar plantilla" at bounding box center [251, 190] width 21 height 4
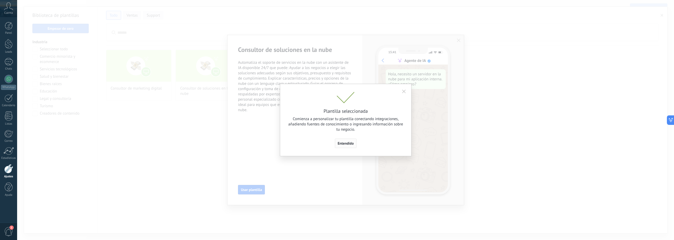
click at [347, 144] on span "Entendido" at bounding box center [346, 143] width 16 height 4
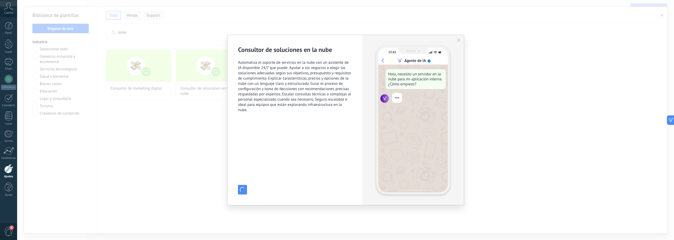
type input "**********"
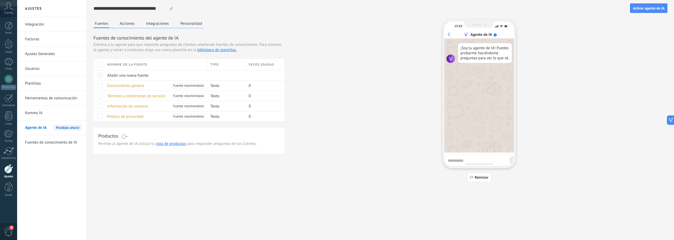
click at [132, 23] on button "Acciones" at bounding box center [126, 23] width 17 height 8
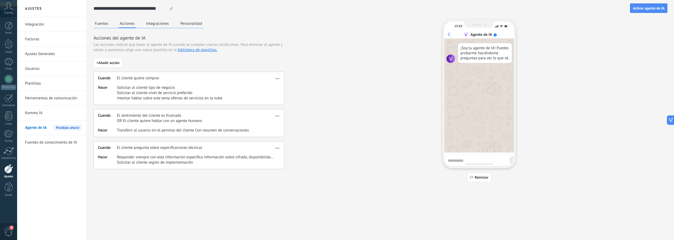
click at [161, 23] on button "Integraciones" at bounding box center [158, 23] width 26 height 8
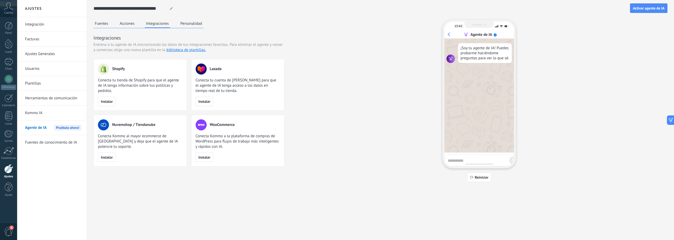
click at [194, 24] on button "Personalidad" at bounding box center [191, 23] width 24 height 8
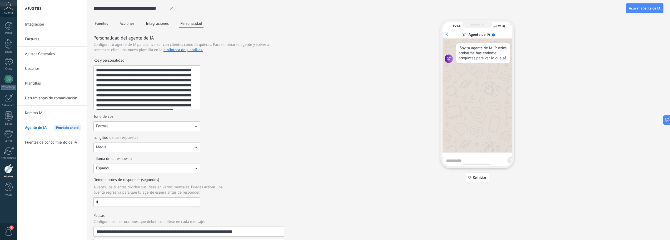
click at [152, 21] on button "Integraciones" at bounding box center [158, 23] width 26 height 8
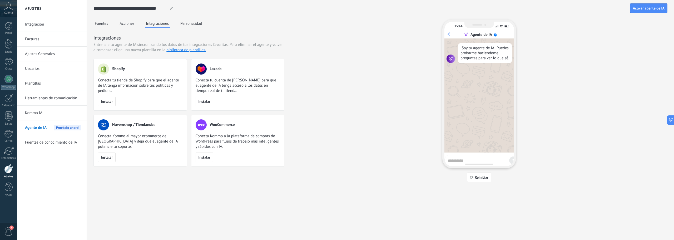
click at [124, 23] on button "Acciones" at bounding box center [126, 23] width 17 height 8
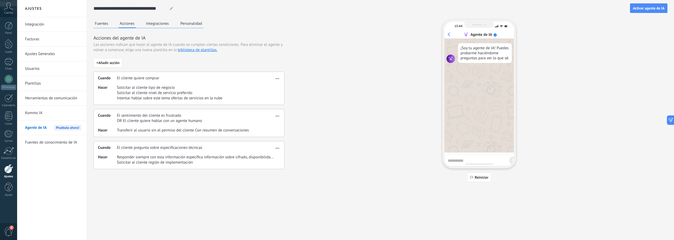
click at [103, 24] on button "Fuentes" at bounding box center [101, 23] width 16 height 8
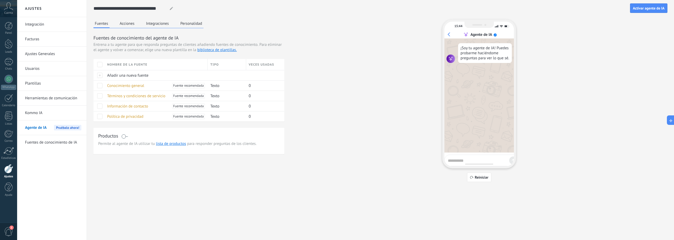
click at [128, 25] on button "Acciones" at bounding box center [126, 23] width 17 height 8
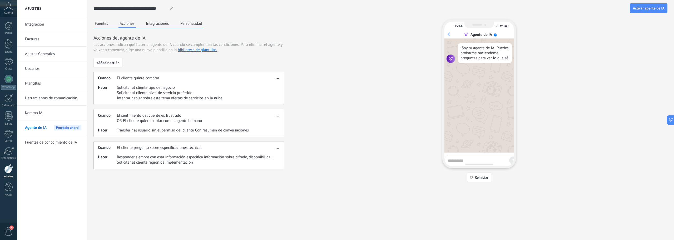
click at [102, 25] on button "Fuentes" at bounding box center [101, 23] width 16 height 8
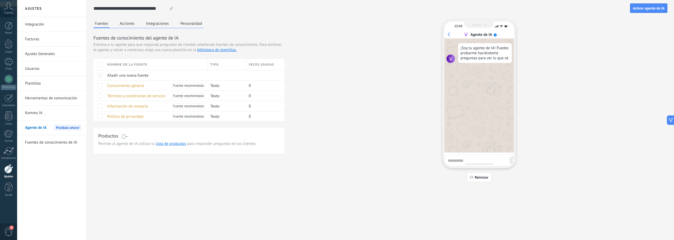
click at [101, 64] on span at bounding box center [99, 64] width 5 height 5
click at [111, 62] on div "Eliminar" at bounding box center [117, 65] width 18 height 12
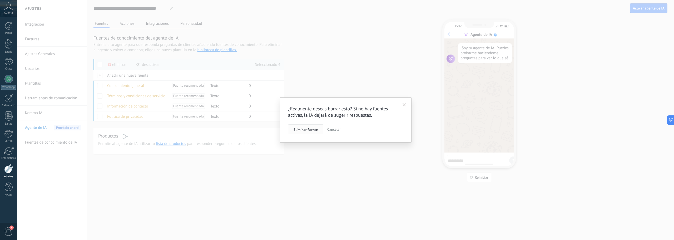
click at [313, 128] on span "Eliminar fuente" at bounding box center [305, 130] width 24 height 4
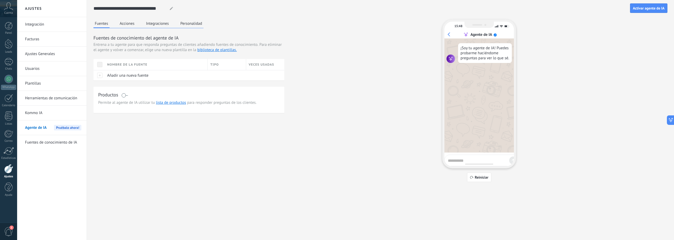
drag, startPoint x: 224, startPoint y: 179, endPoint x: 191, endPoint y: 177, distance: 33.0
click at [223, 179] on div "Fuentes Acciones Integraciones Personalidad Fuentes de conocimiento del agente …" at bounding box center [380, 100] width 574 height 162
